Goal: Task Accomplishment & Management: Use online tool/utility

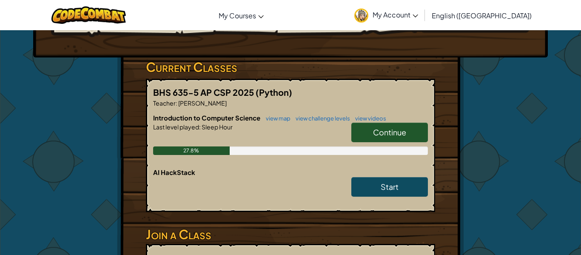
scroll to position [147, 0]
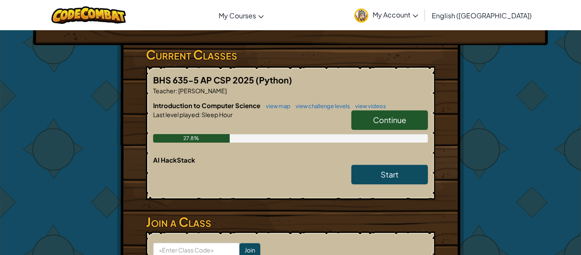
click at [386, 110] on link "Continue" at bounding box center [389, 120] width 77 height 20
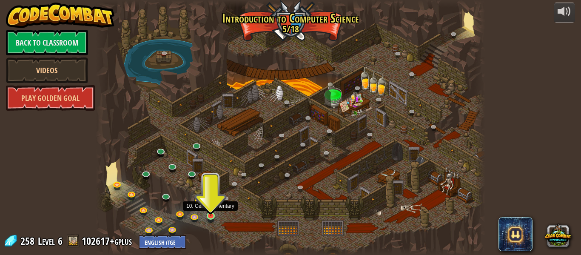
click at [212, 216] on img at bounding box center [210, 206] width 9 height 20
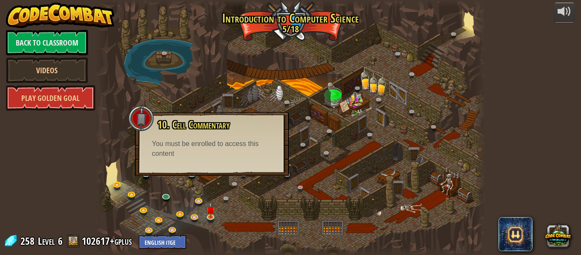
click at [235, 213] on div at bounding box center [291, 127] width 390 height 255
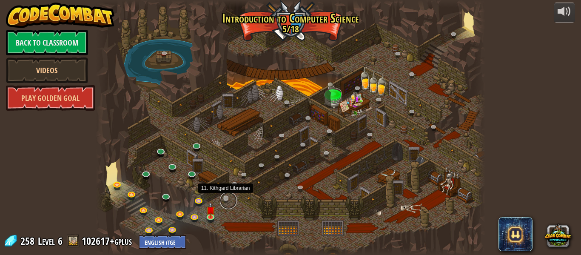
click at [225, 201] on link at bounding box center [228, 200] width 17 height 17
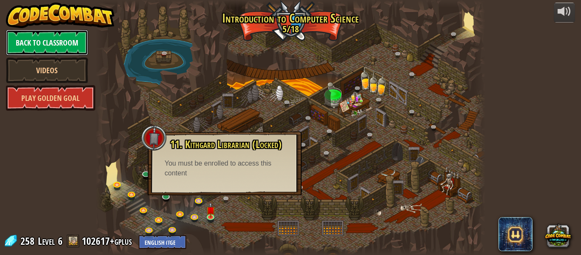
click at [81, 32] on link "Back to Classroom" at bounding box center [47, 43] width 82 height 26
